Goal: Task Accomplishment & Management: Complete application form

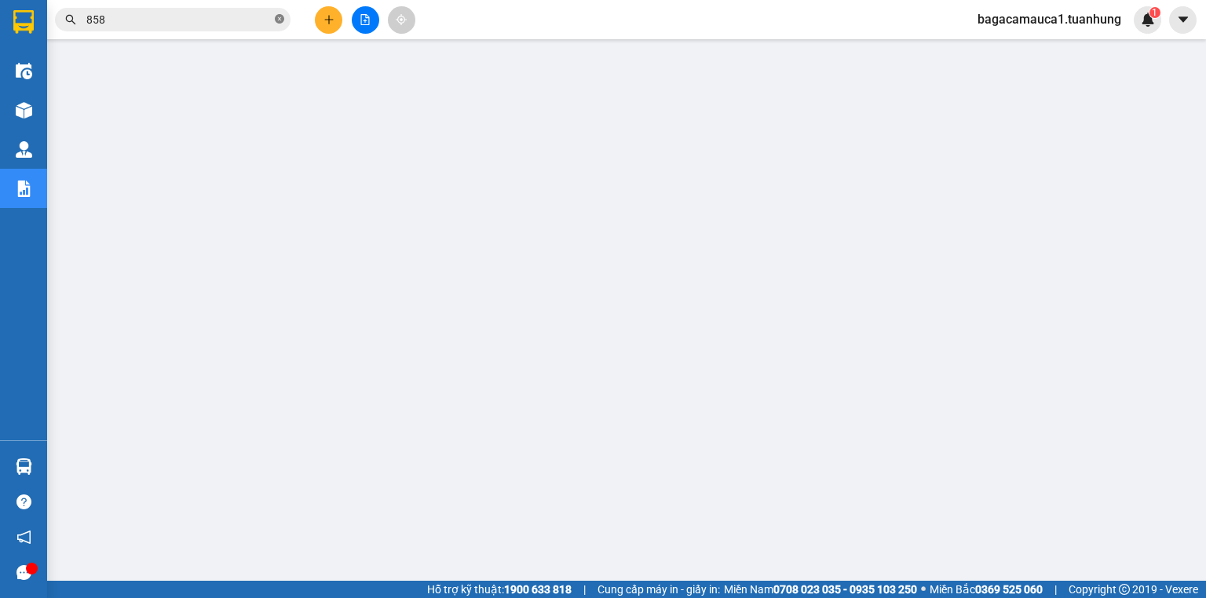
click at [280, 20] on icon "close-circle" at bounding box center [279, 18] width 9 height 9
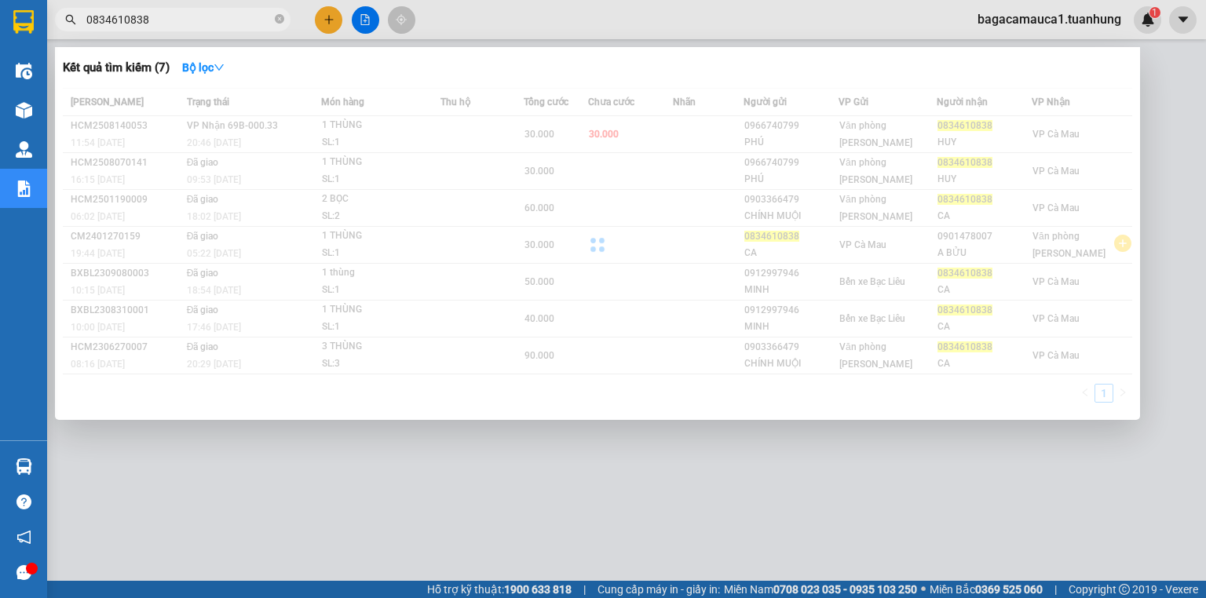
drag, startPoint x: 187, startPoint y: 21, endPoint x: 72, endPoint y: 39, distance: 116.1
click at [72, 34] on div "Kết quả tìm kiếm ( 7 ) Bộ lọc Mã ĐH Trạng thái Món hàng Thu hộ Tổng cước Chưa c…" at bounding box center [153, 19] width 306 height 27
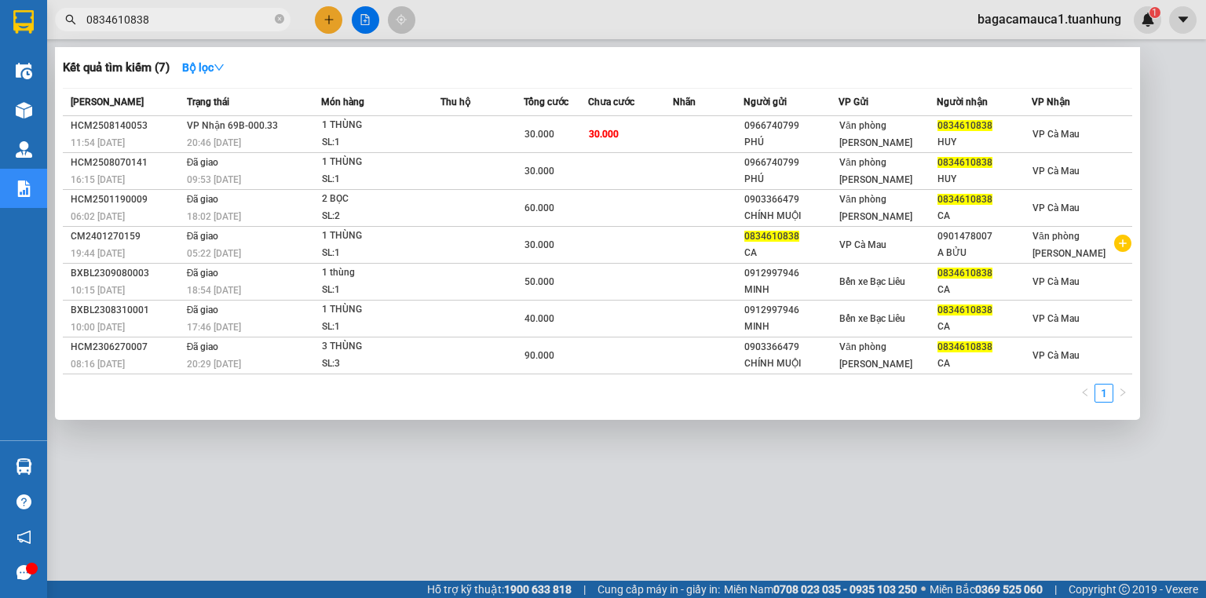
type input "0834610838"
drag, startPoint x: 115, startPoint y: 9, endPoint x: 503, endPoint y: 24, distance: 388.2
click at [503, 24] on div at bounding box center [603, 299] width 1206 height 598
click at [278, 20] on icon "close-circle" at bounding box center [279, 18] width 9 height 9
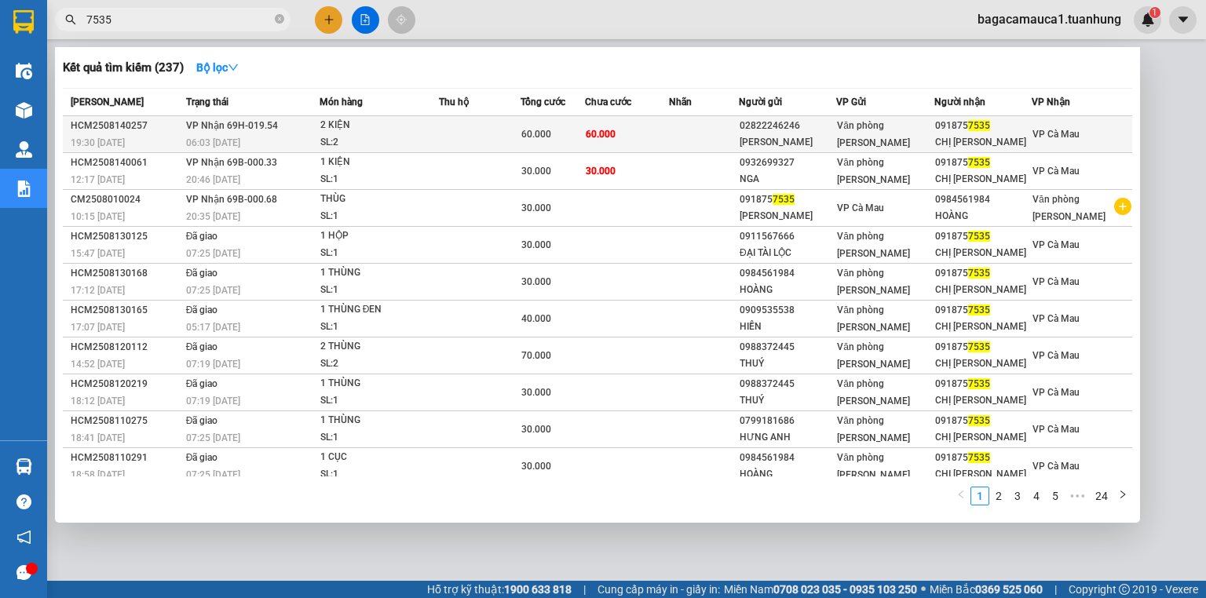
type input "7535"
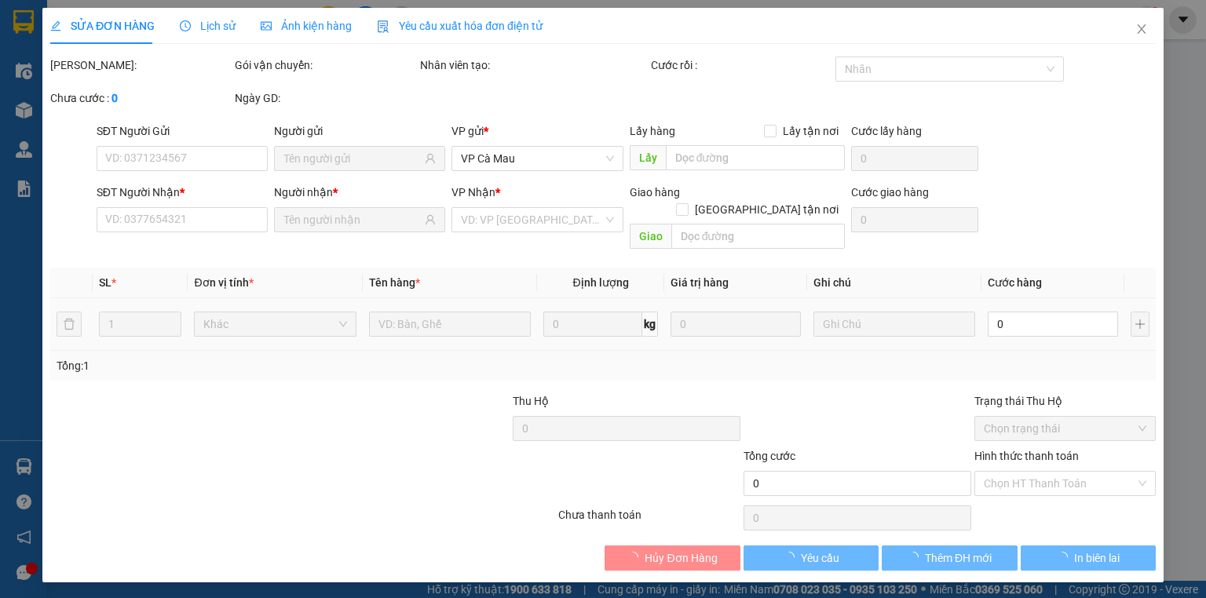
type input "02822246246"
type input "[PERSON_NAME]"
type input "0918757535"
type input "CHỊ [PERSON_NAME]"
type input "60.000"
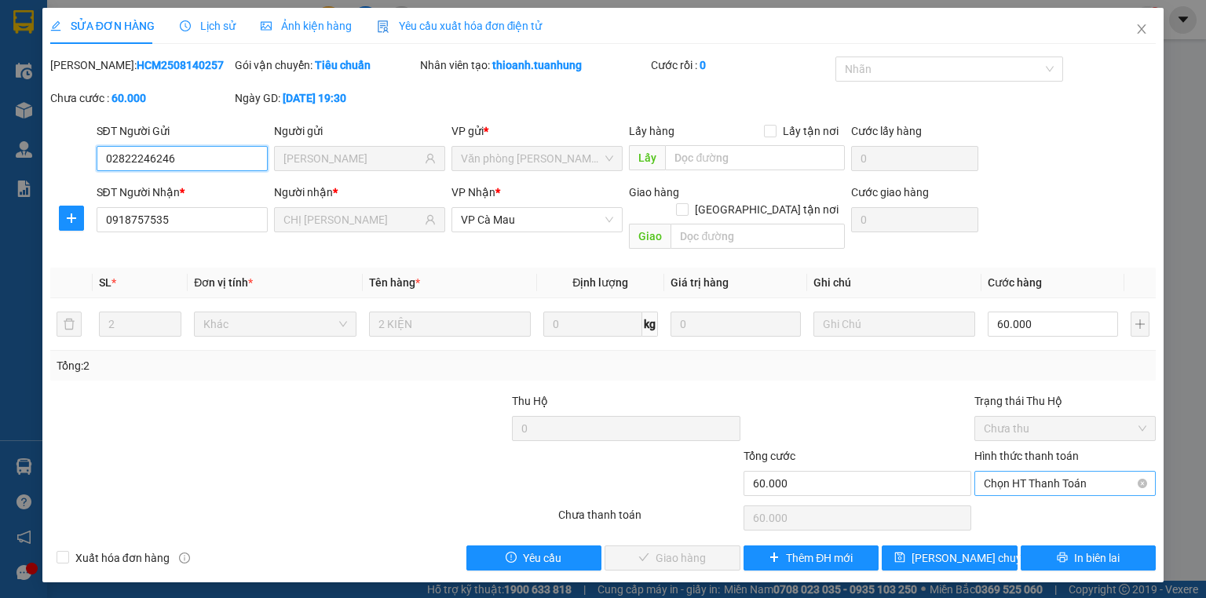
click at [1017, 472] on span "Chọn HT Thanh Toán" at bounding box center [1065, 484] width 163 height 24
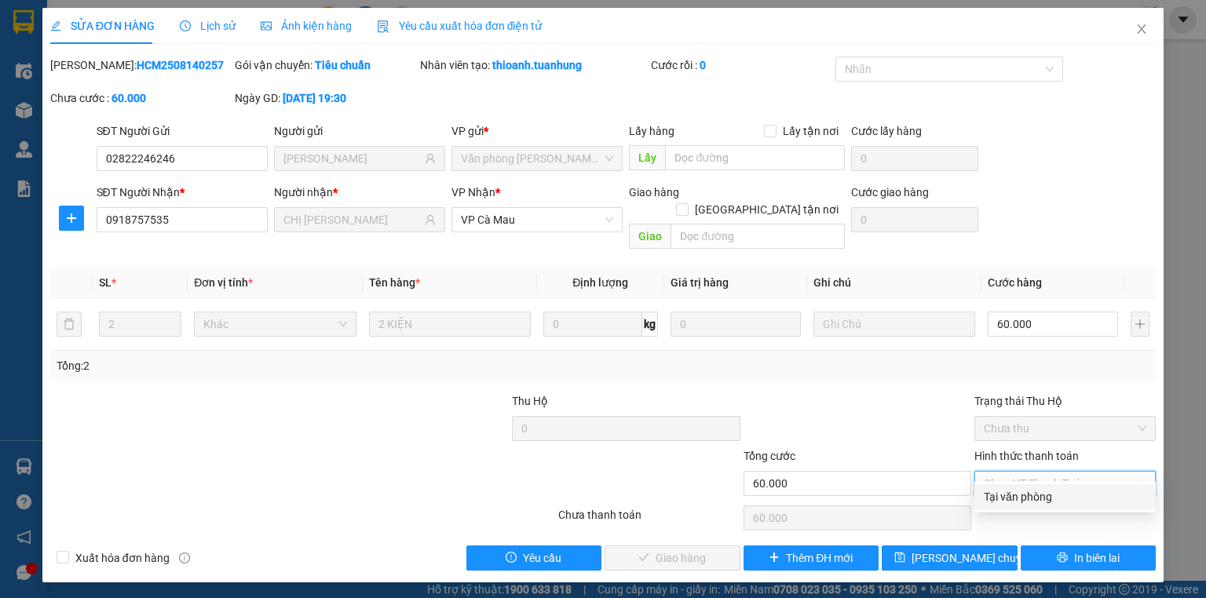
click at [1018, 490] on div "Tại văn phòng" at bounding box center [1065, 497] width 163 height 17
type input "0"
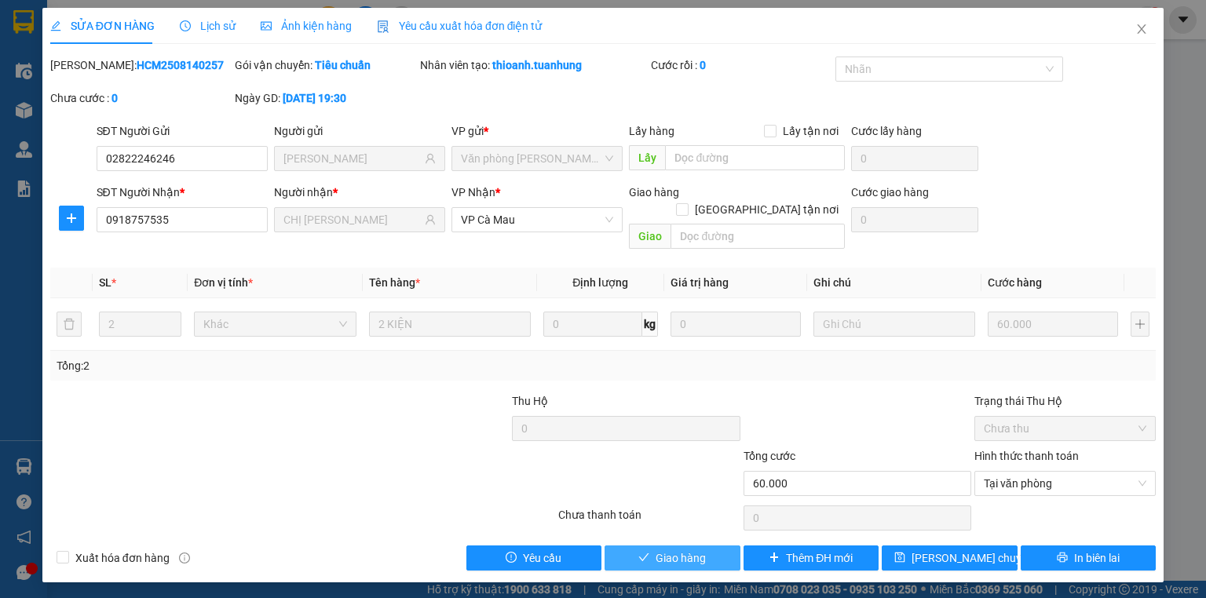
click at [701, 550] on span "Giao hàng" at bounding box center [681, 558] width 50 height 17
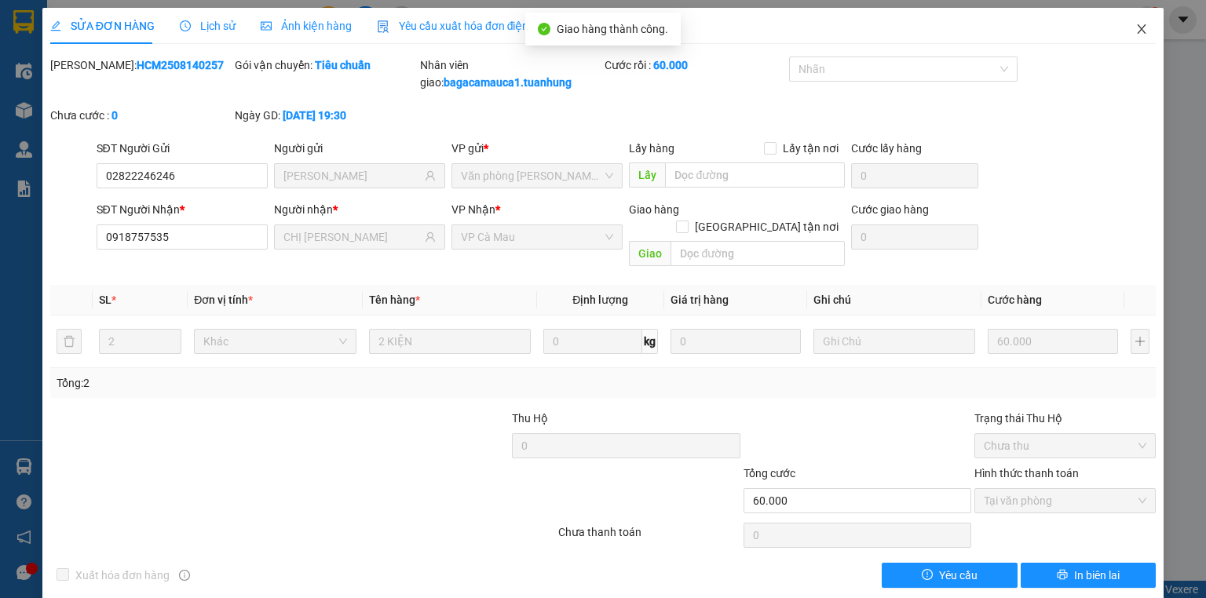
click at [1136, 25] on icon "close" at bounding box center [1142, 29] width 13 height 13
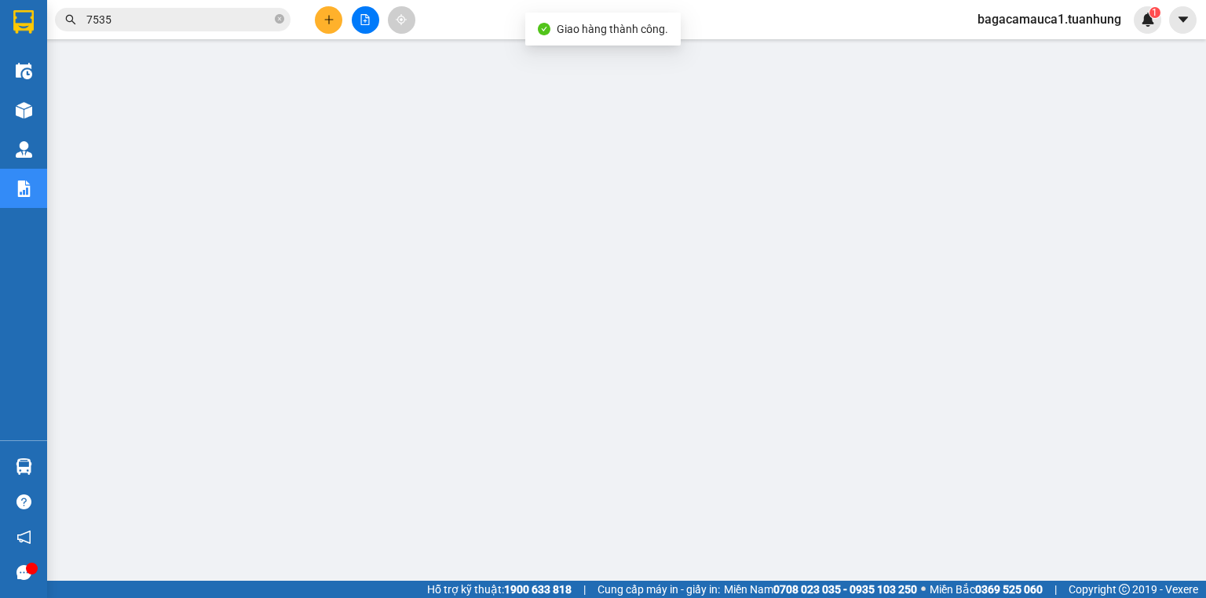
click at [214, 19] on input "7535" at bounding box center [178, 19] width 185 height 17
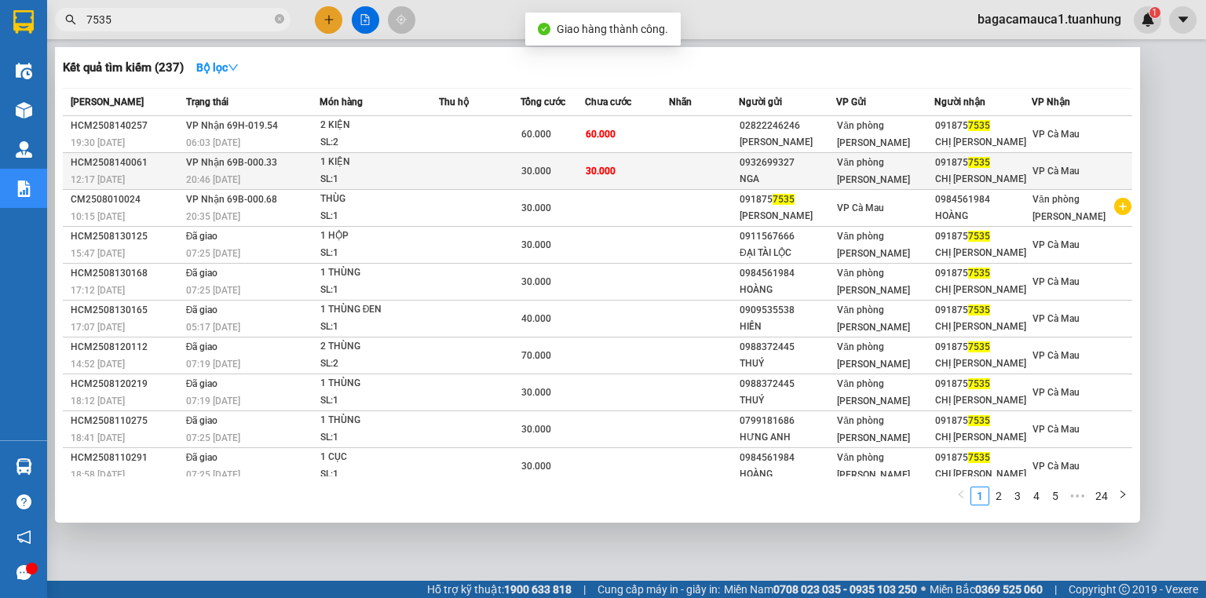
click at [717, 182] on td at bounding box center [704, 171] width 70 height 37
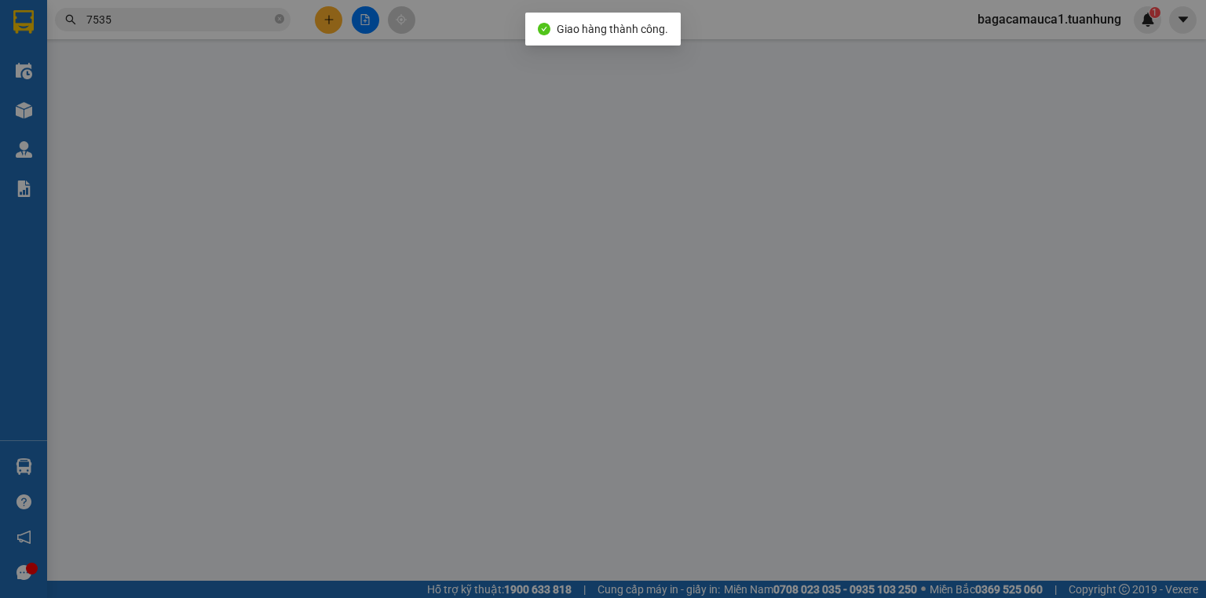
type input "0932699327"
type input "NGA"
type input "0918757535"
type input "CHỊ [PERSON_NAME]"
type input "30.000"
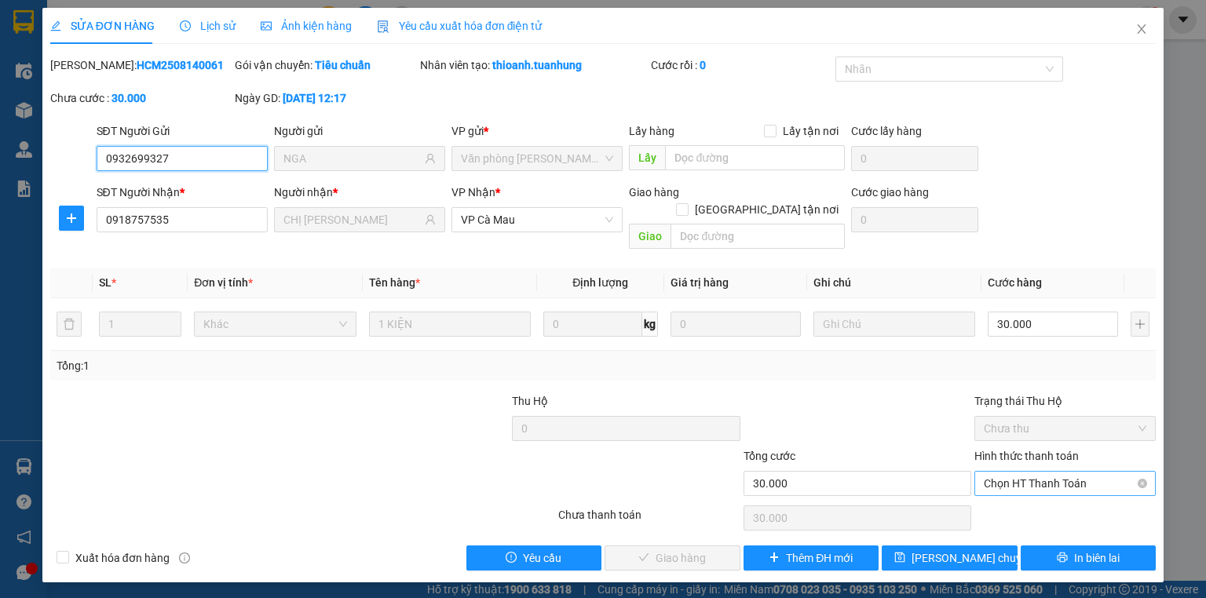
click at [1078, 472] on span "Chọn HT Thanh Toán" at bounding box center [1065, 484] width 163 height 24
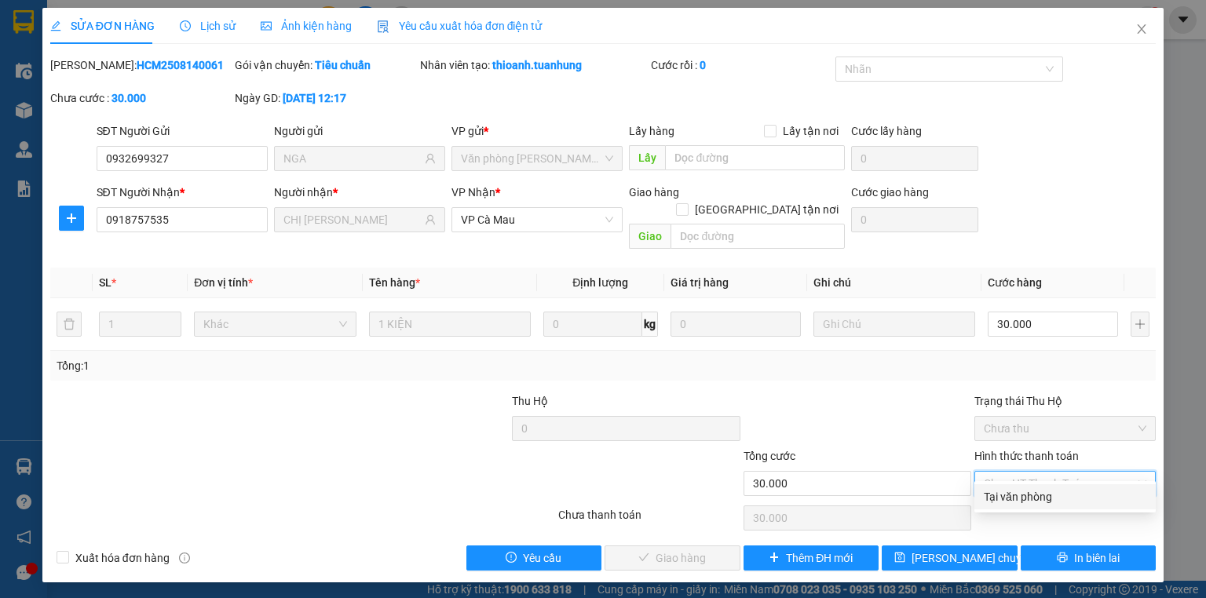
click at [1068, 496] on div "Tại văn phòng" at bounding box center [1065, 497] width 163 height 17
type input "0"
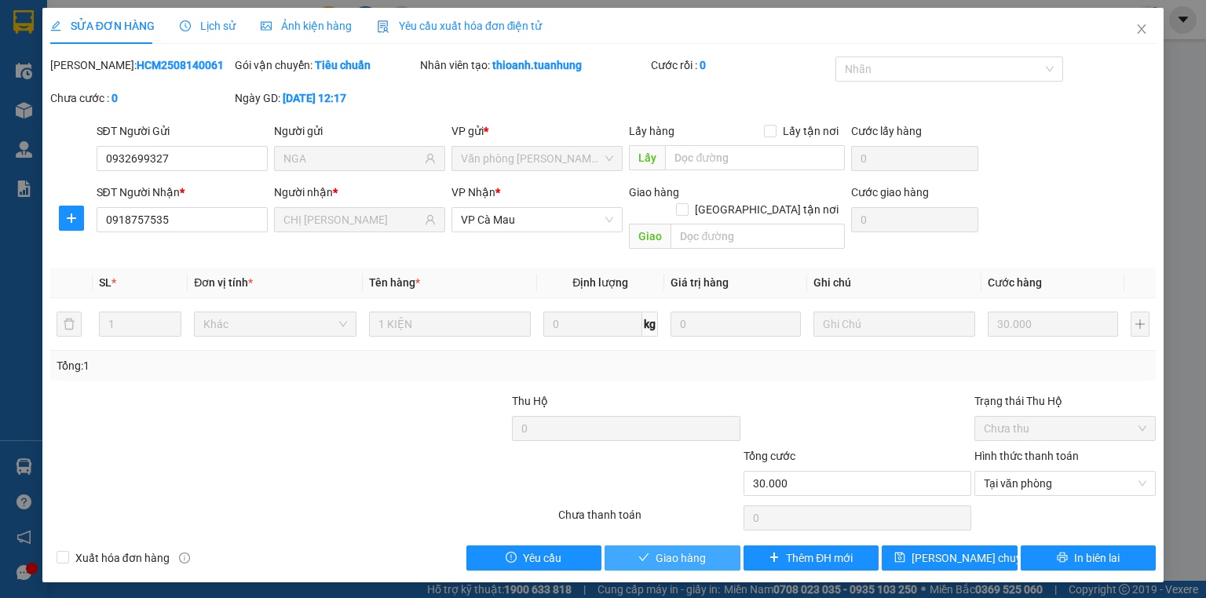
click at [653, 546] on button "Giao hàng" at bounding box center [673, 558] width 136 height 25
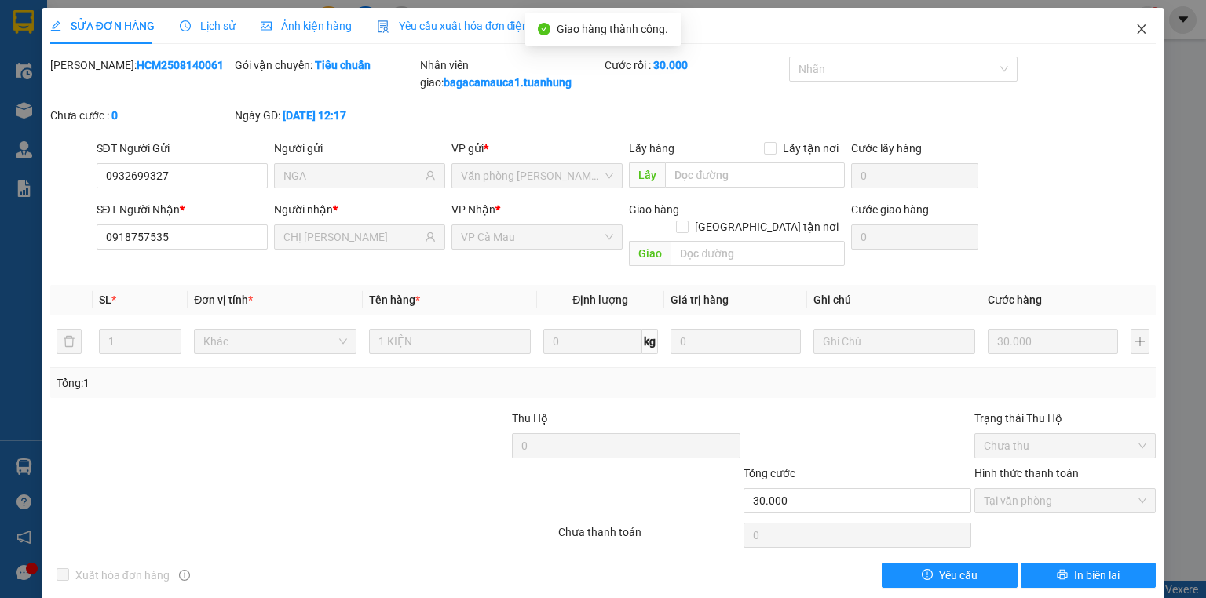
click at [1136, 35] on icon "close" at bounding box center [1142, 29] width 13 height 13
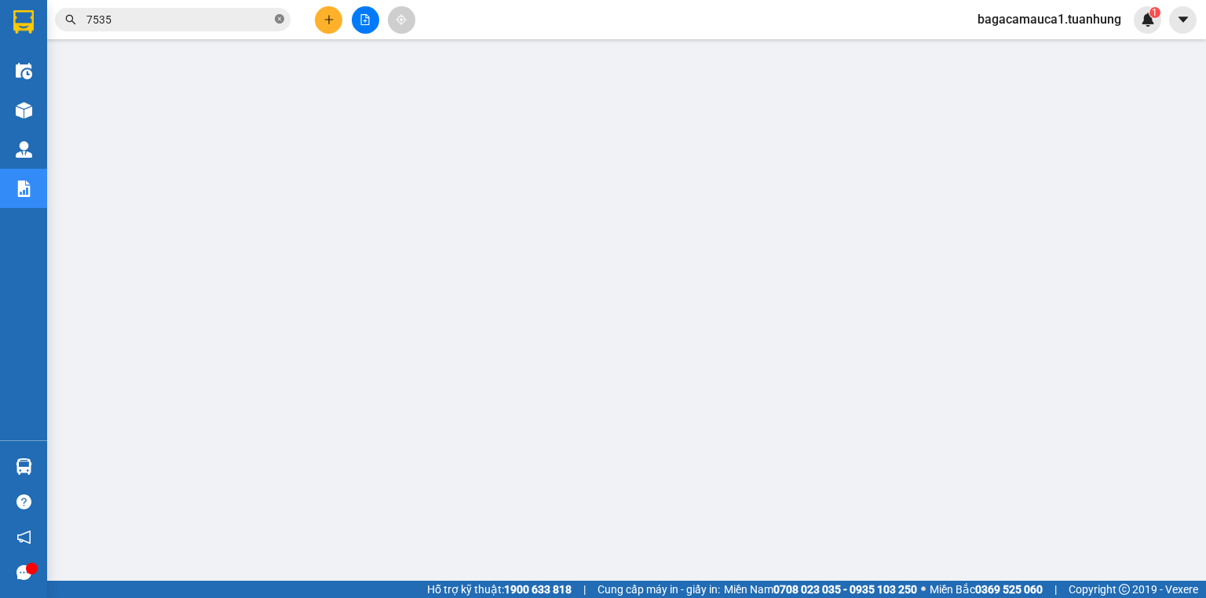
click at [284, 18] on icon "close-circle" at bounding box center [279, 18] width 9 height 9
click at [112, 22] on input "text" at bounding box center [178, 19] width 185 height 17
paste input "0834610838"
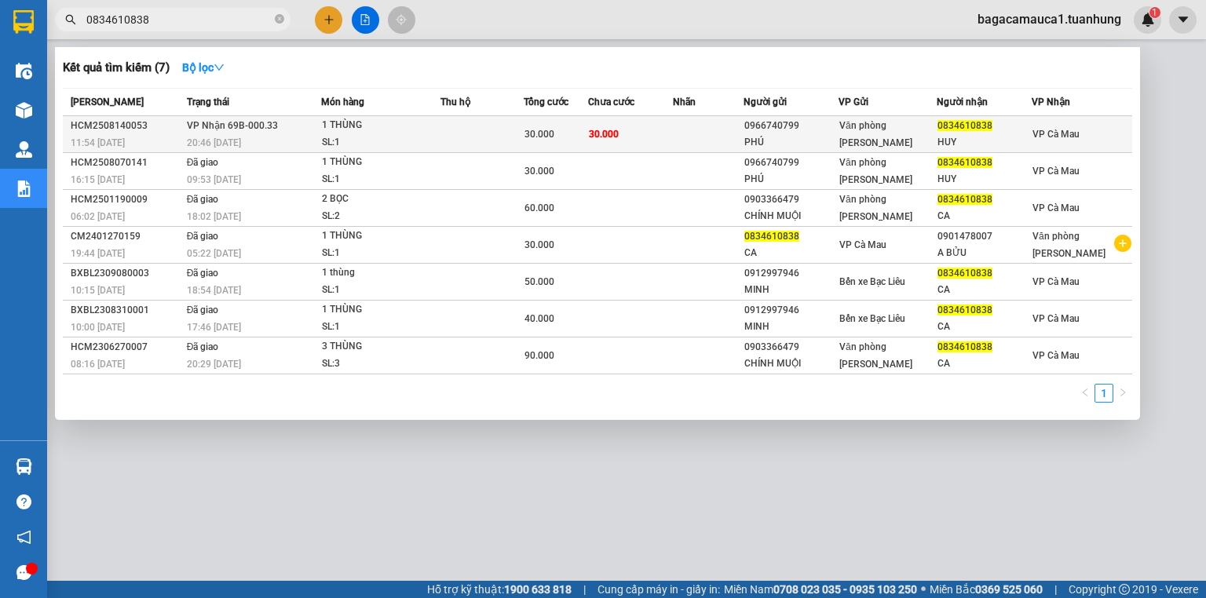
type input "0834610838"
click at [463, 137] on td at bounding box center [482, 134] width 82 height 37
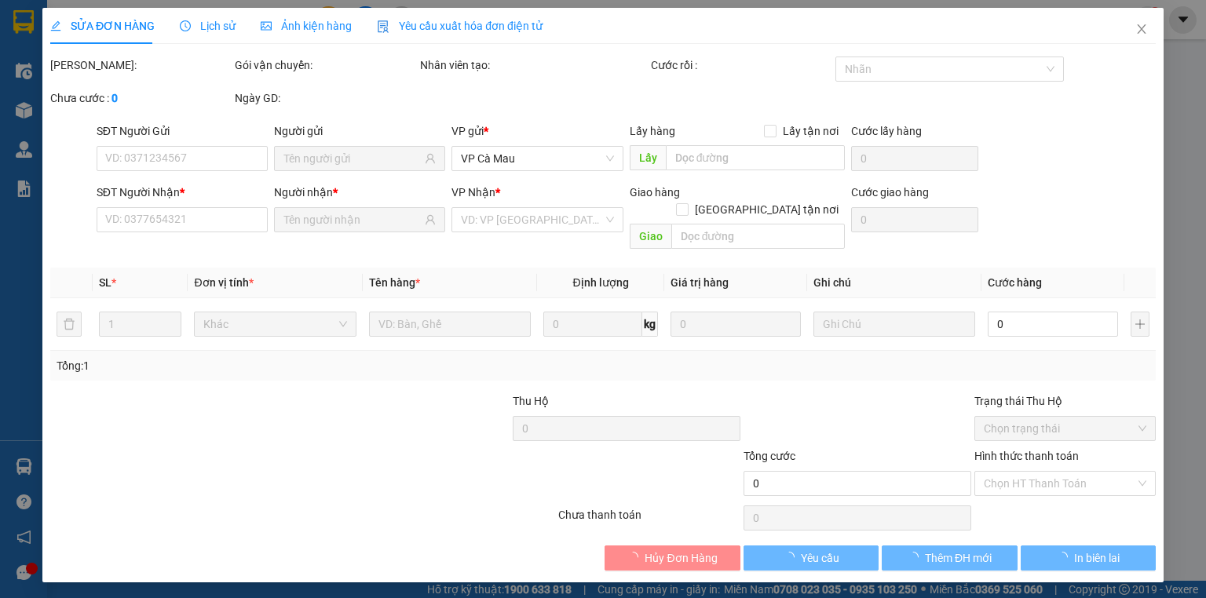
type input "0966740799"
type input "PHÚ"
type input "0834610838"
type input "HUY"
type input "30.000"
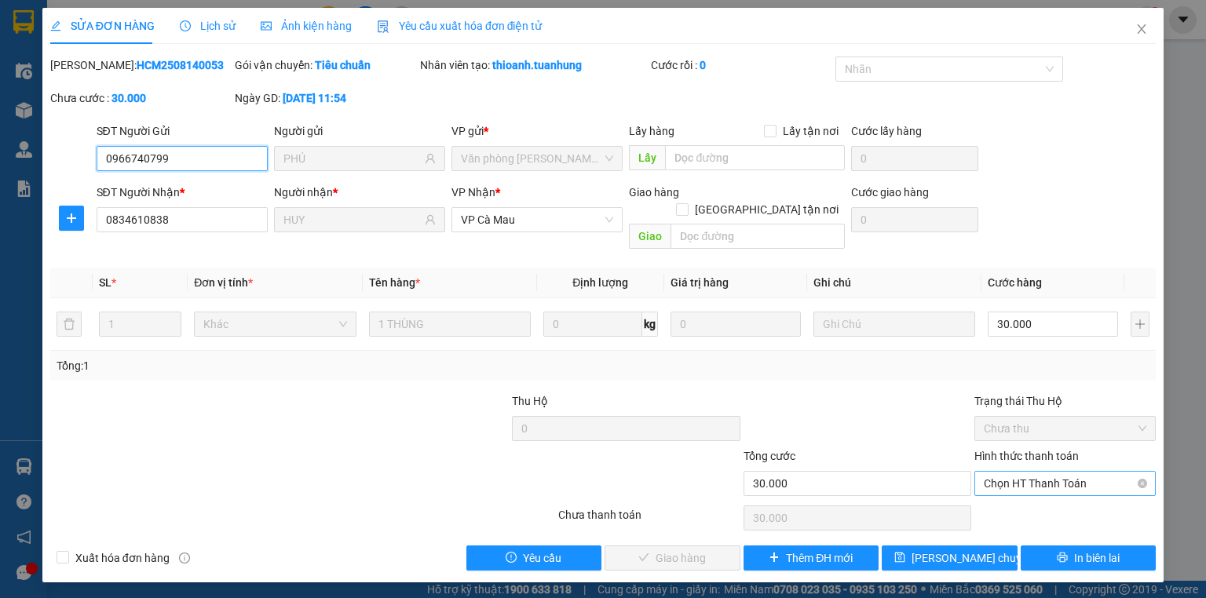
click at [1038, 472] on span "Chọn HT Thanh Toán" at bounding box center [1065, 484] width 163 height 24
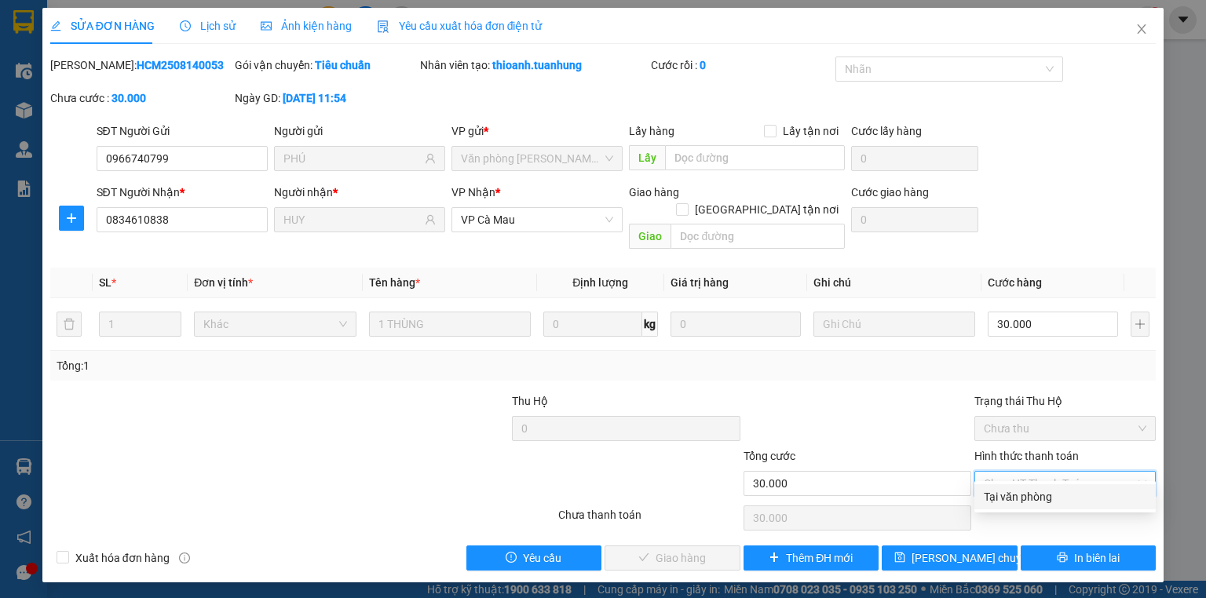
click at [1043, 495] on div "Tại văn phòng" at bounding box center [1065, 497] width 163 height 17
type input "0"
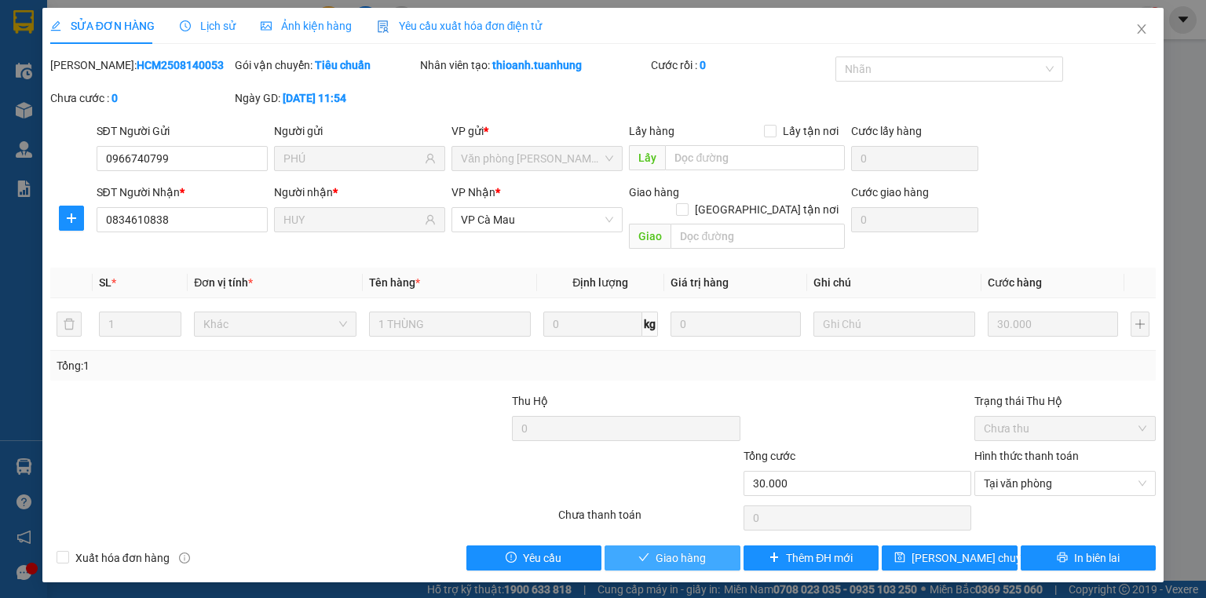
click at [675, 550] on span "Giao hàng" at bounding box center [681, 558] width 50 height 17
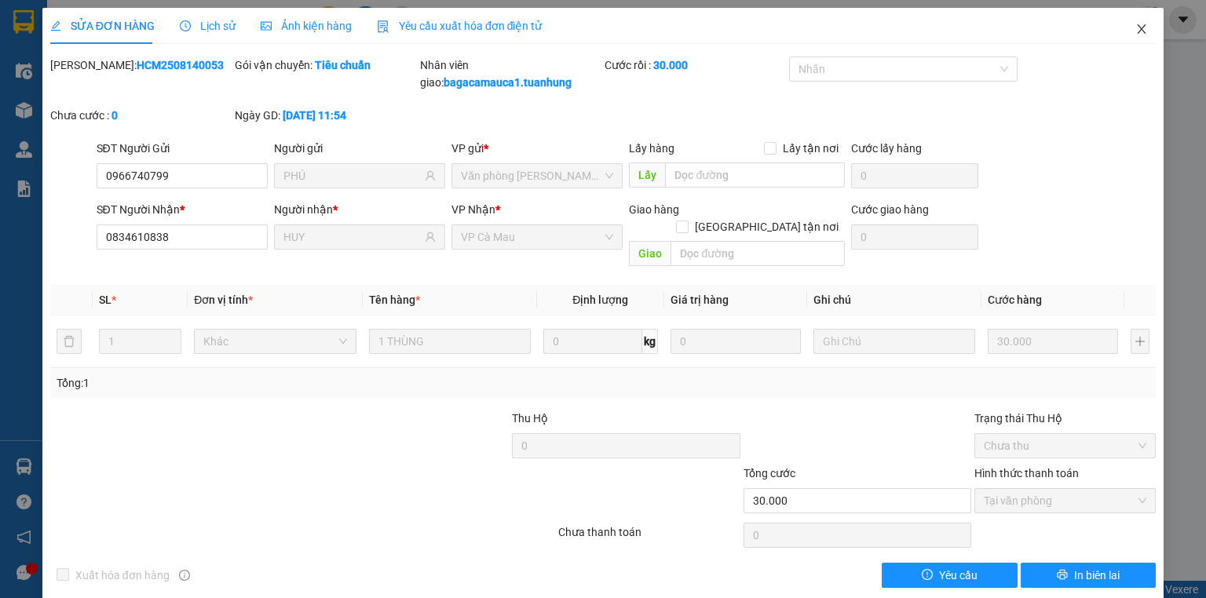
click at [1136, 27] on icon "close" at bounding box center [1142, 29] width 13 height 13
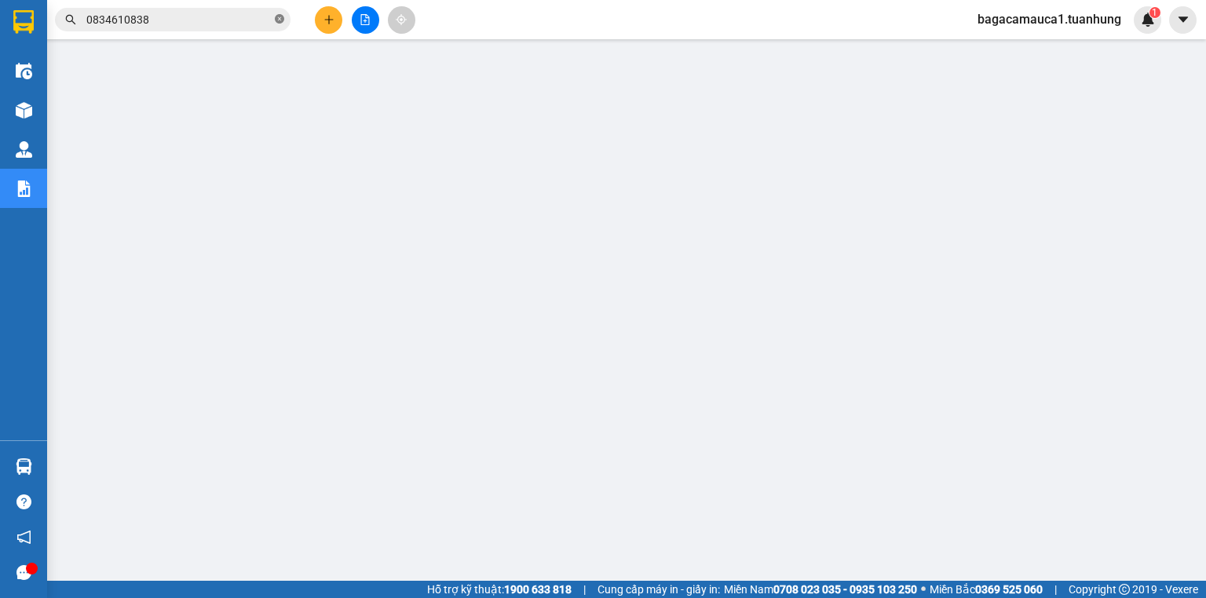
click at [281, 14] on icon "close-circle" at bounding box center [279, 18] width 9 height 9
click at [173, 27] on input "text" at bounding box center [178, 19] width 185 height 17
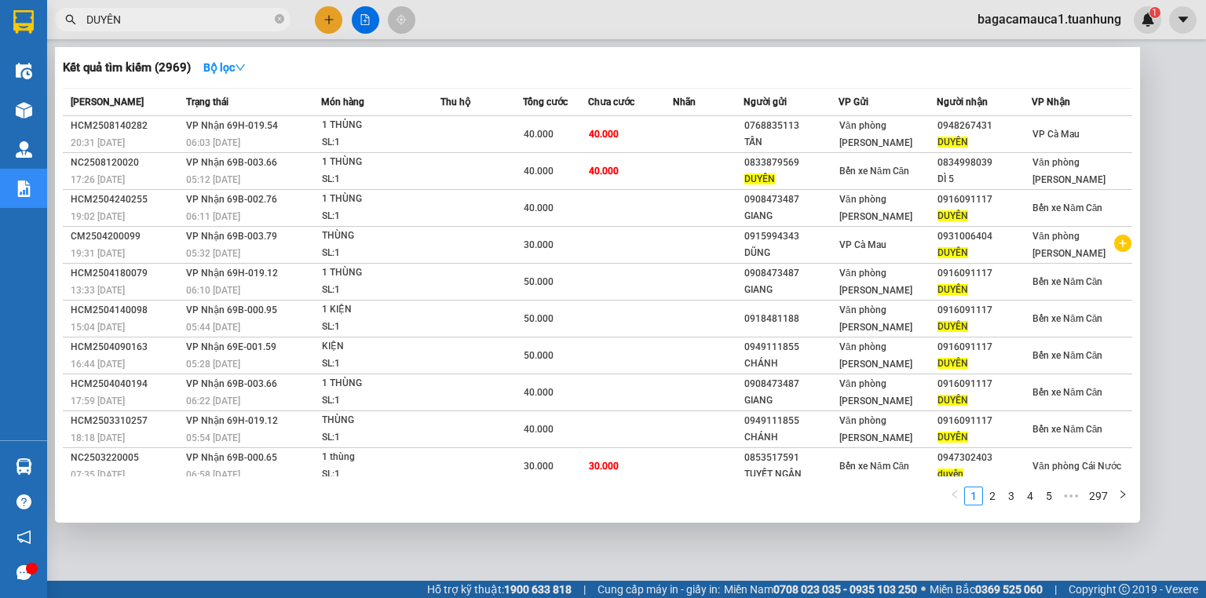
click at [145, 20] on input "DUYÊN" at bounding box center [178, 19] width 185 height 17
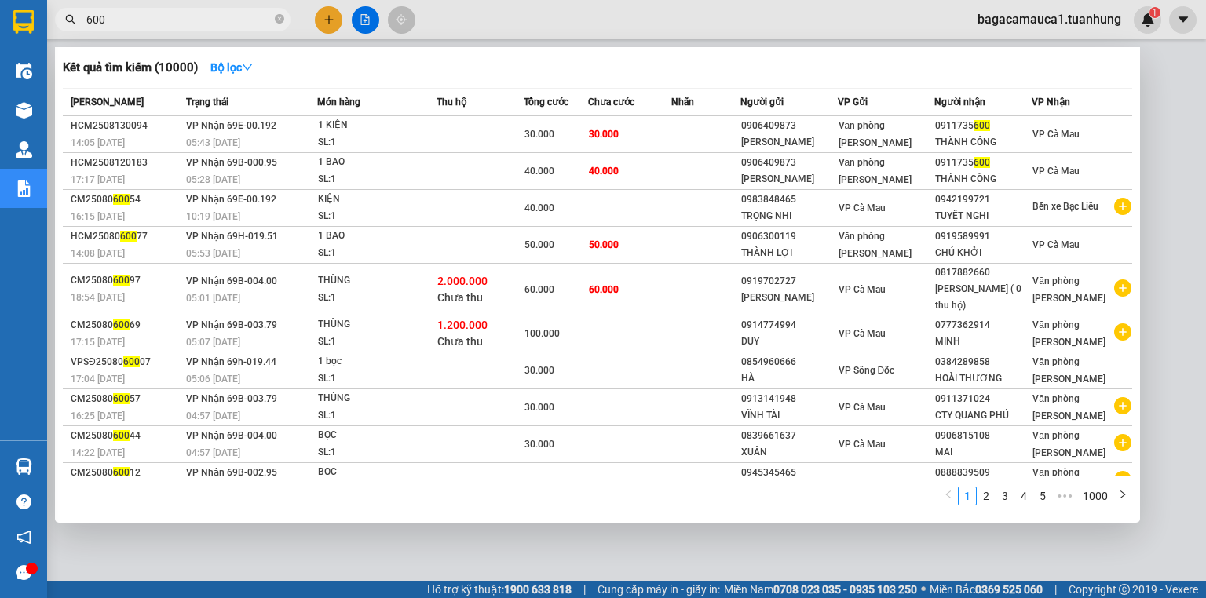
click at [126, 28] on span "600" at bounding box center [173, 20] width 236 height 24
click at [130, 17] on input "600" at bounding box center [178, 19] width 185 height 17
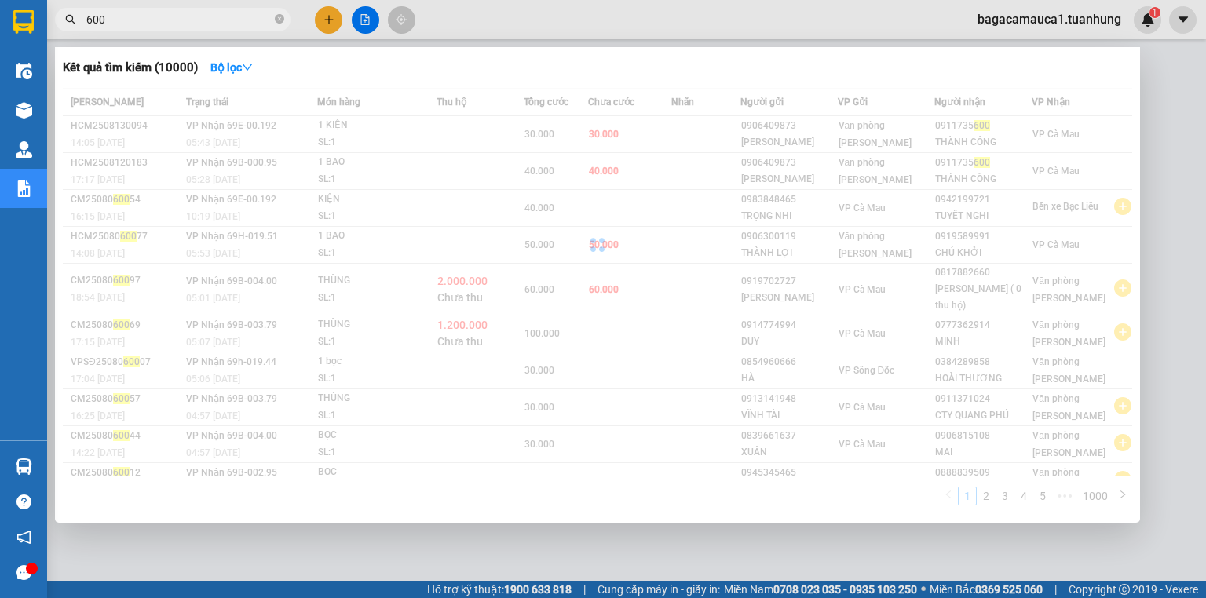
click at [130, 17] on input "600" at bounding box center [178, 19] width 185 height 17
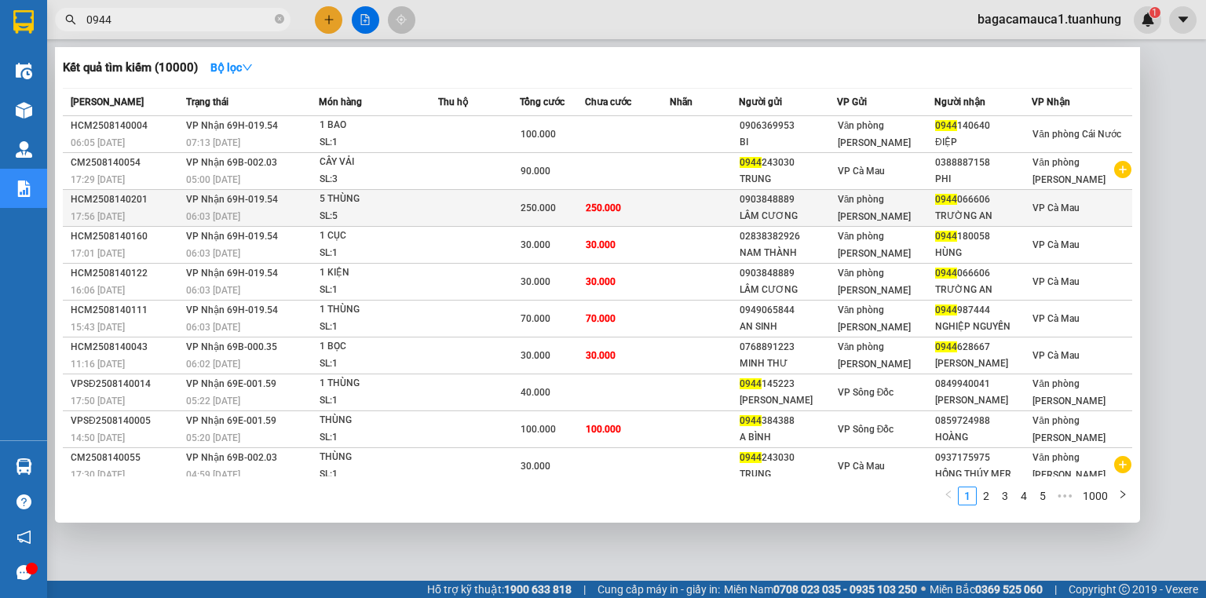
type input "0944"
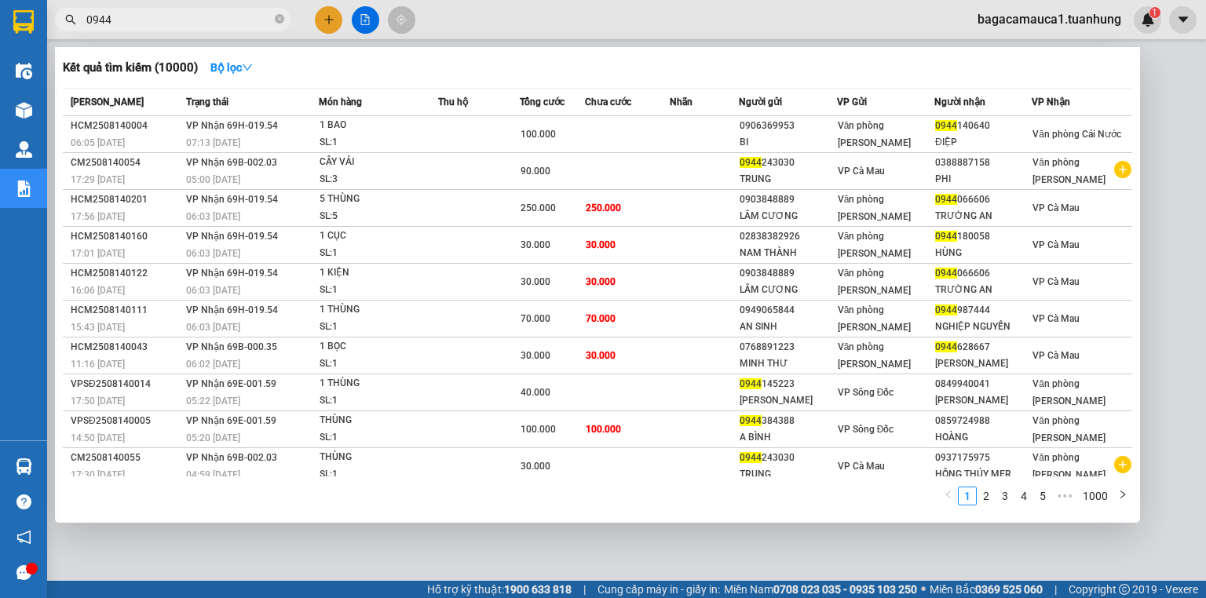
click at [661, 201] on td "250.000" at bounding box center [627, 208] width 85 height 37
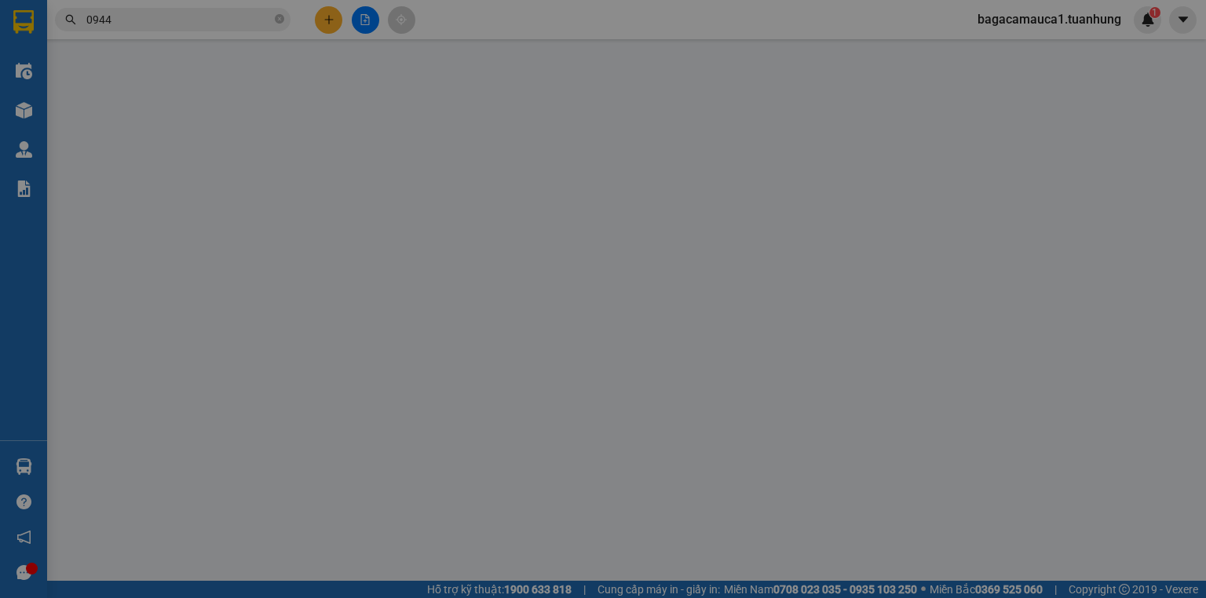
type input "0903848889"
type input "LÂM CƯƠNG"
type input "0944066606"
type input "TRƯỜNG AN"
type input "250.000"
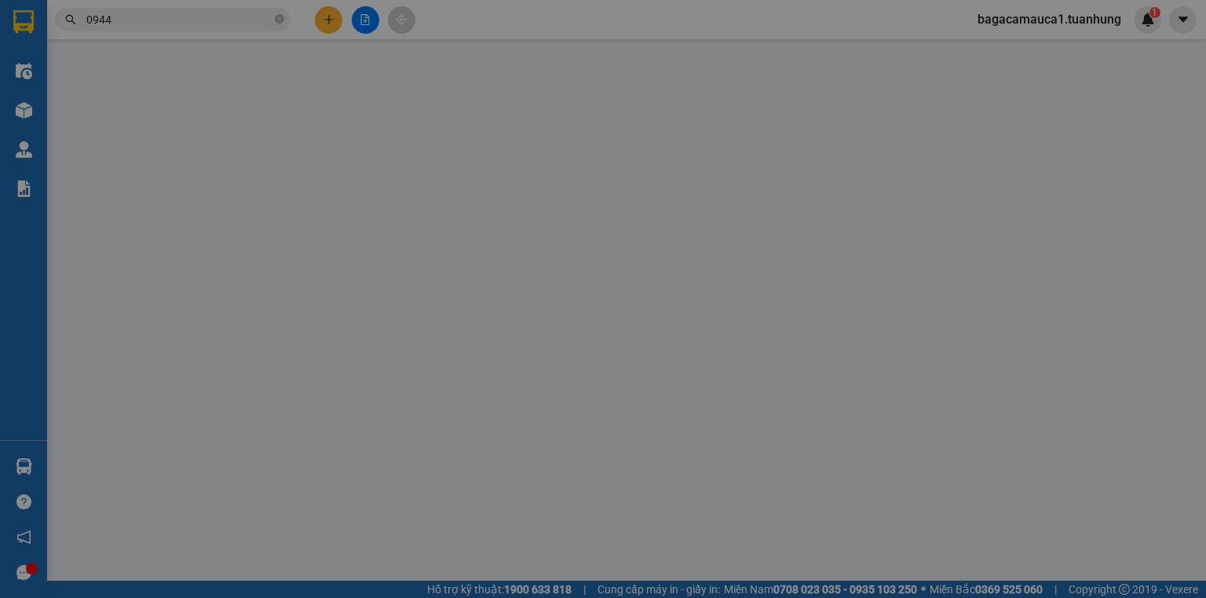
type input "250.000"
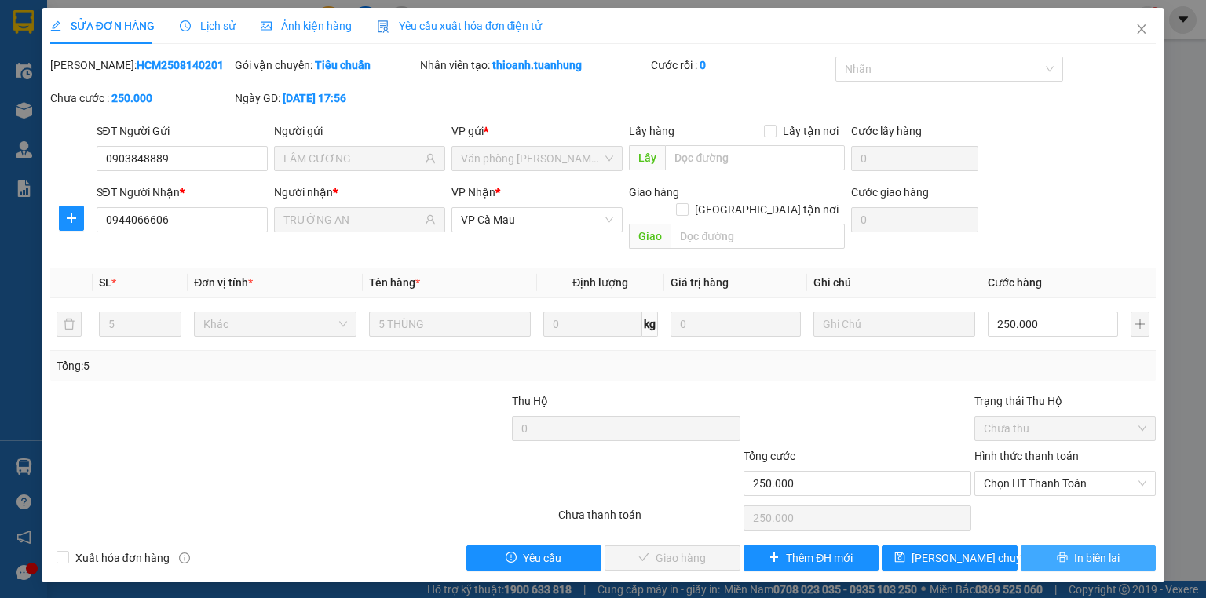
click at [1112, 550] on span "In biên lai" at bounding box center [1097, 558] width 46 height 17
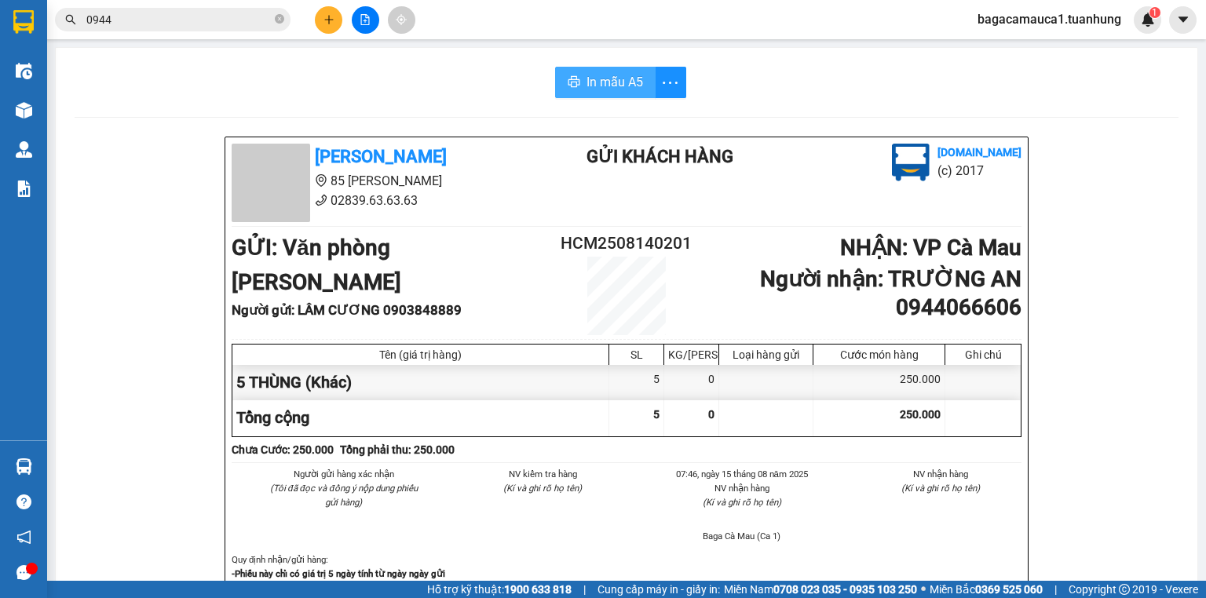
click at [604, 75] on span "In mẫu A5" at bounding box center [615, 82] width 57 height 20
click at [163, 16] on input "0944" at bounding box center [178, 19] width 185 height 17
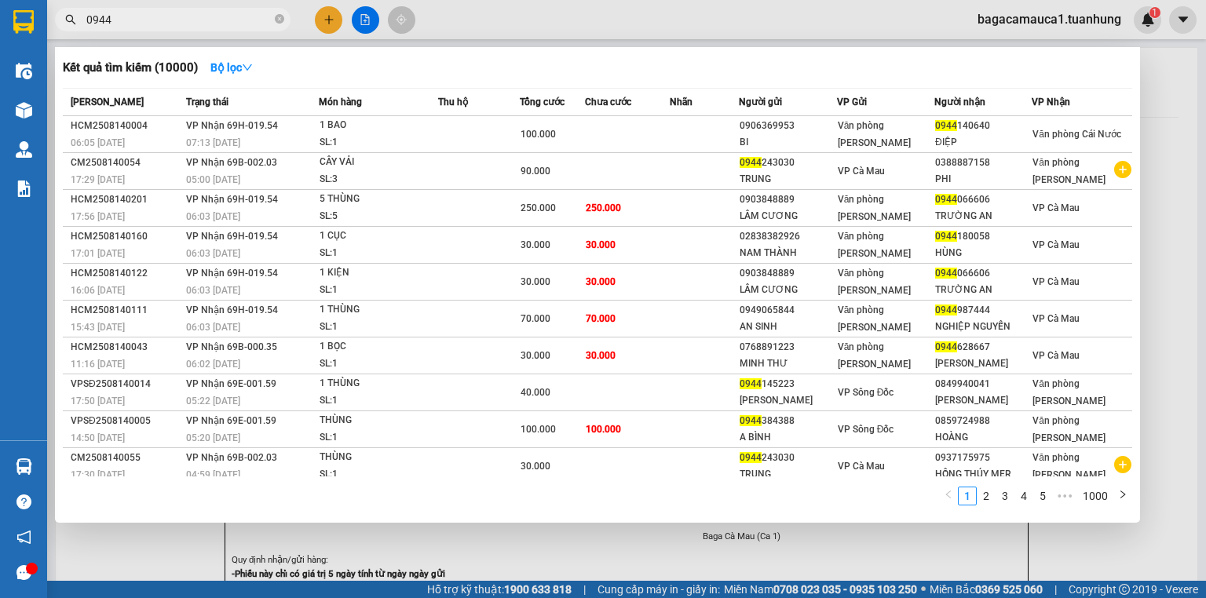
click at [163, 16] on input "0944" at bounding box center [178, 19] width 185 height 17
type input "042552"
